Goal: Navigation & Orientation: Find specific page/section

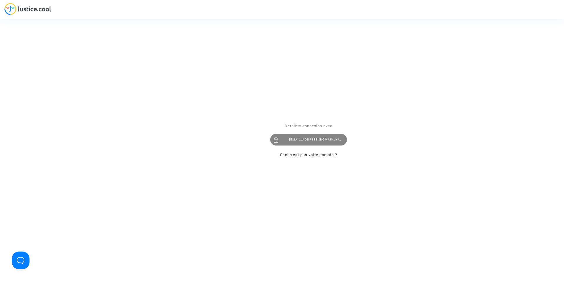
click at [303, 137] on div "[EMAIL_ADDRESS][DOMAIN_NAME]" at bounding box center [308, 140] width 77 height 12
